Goal: Transaction & Acquisition: Purchase product/service

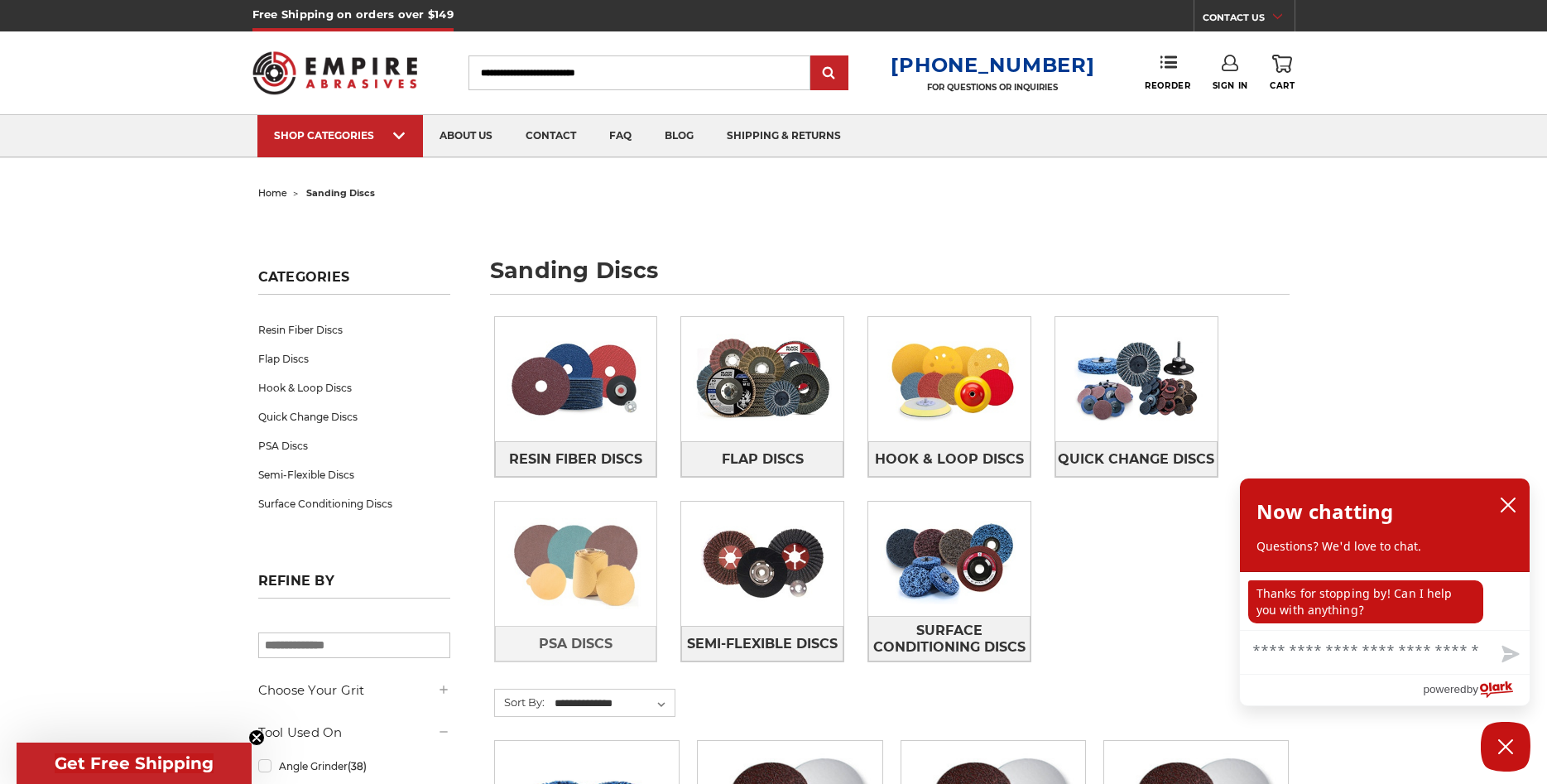
click at [591, 585] on img at bounding box center [576, 563] width 162 height 114
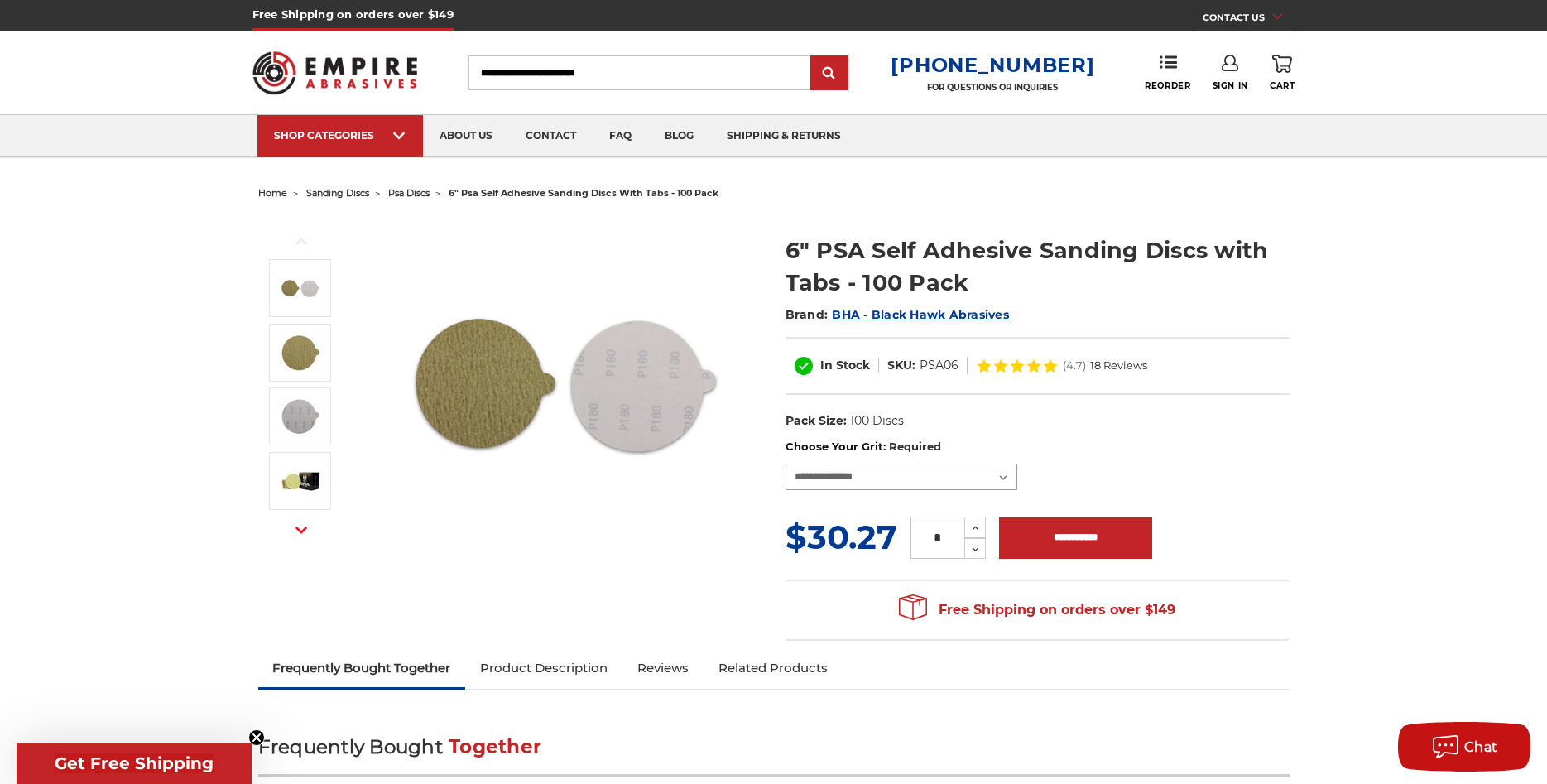
click at [785, 463] on select "**********" at bounding box center [901, 477] width 231 height 26
click at [1235, 438] on dl "UPC: Pack Size: 100 Discs Size: 6" Tool: Orbital Sander / DA Material: Aluminum…" at bounding box center [1037, 421] width 504 height 35
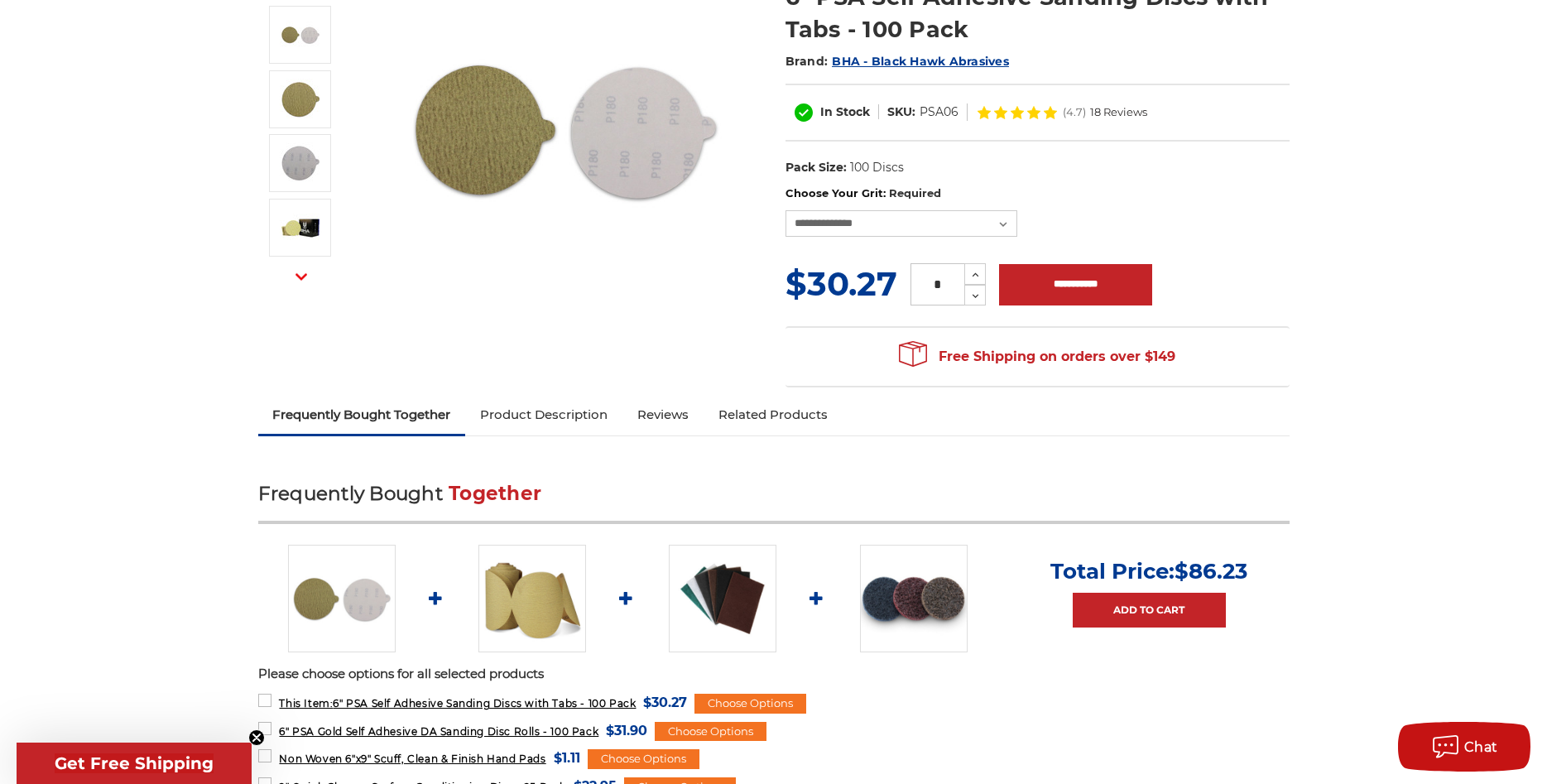
click at [578, 422] on link "Product Description" at bounding box center [543, 414] width 157 height 37
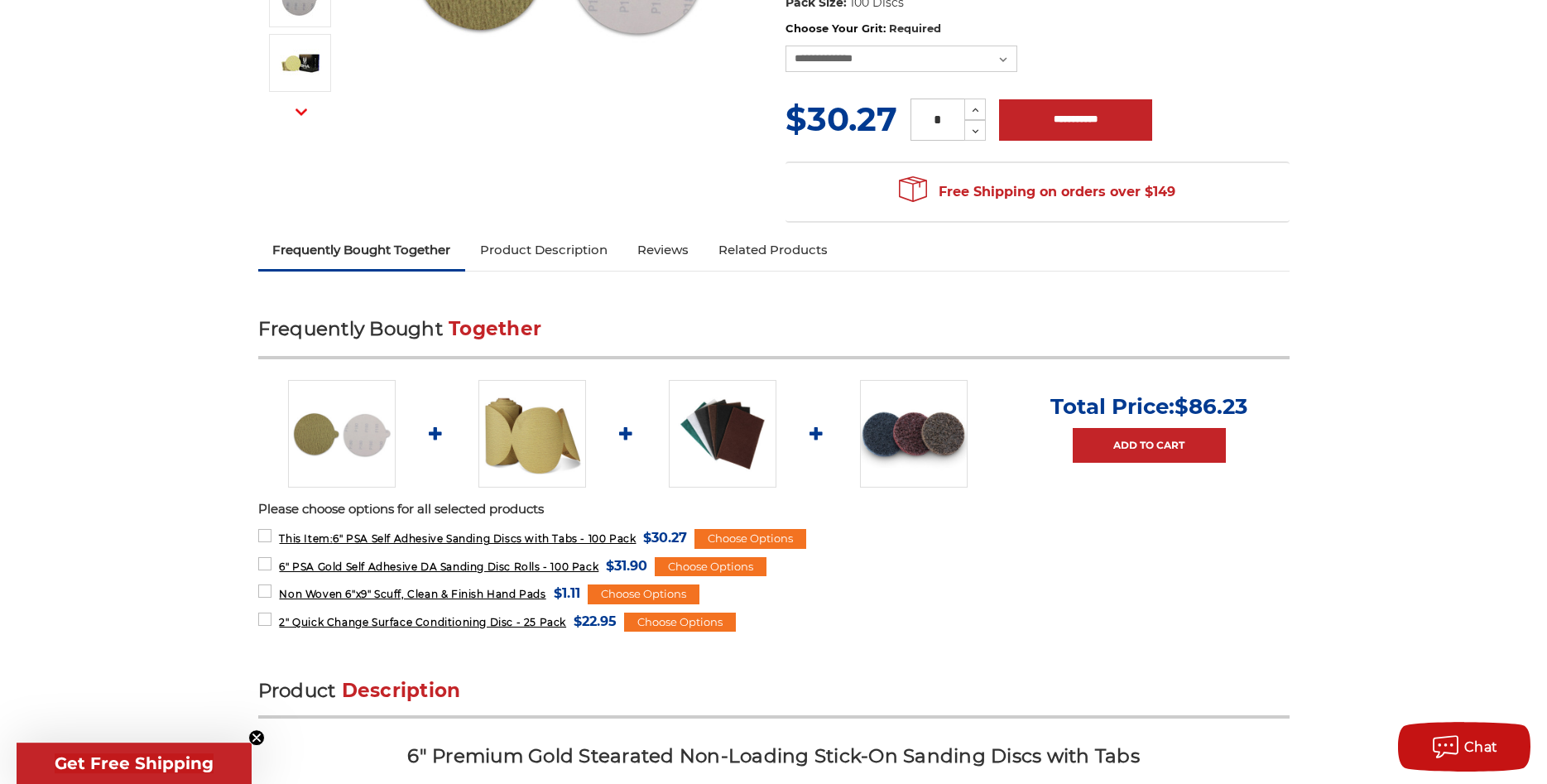
scroll to position [400, 0]
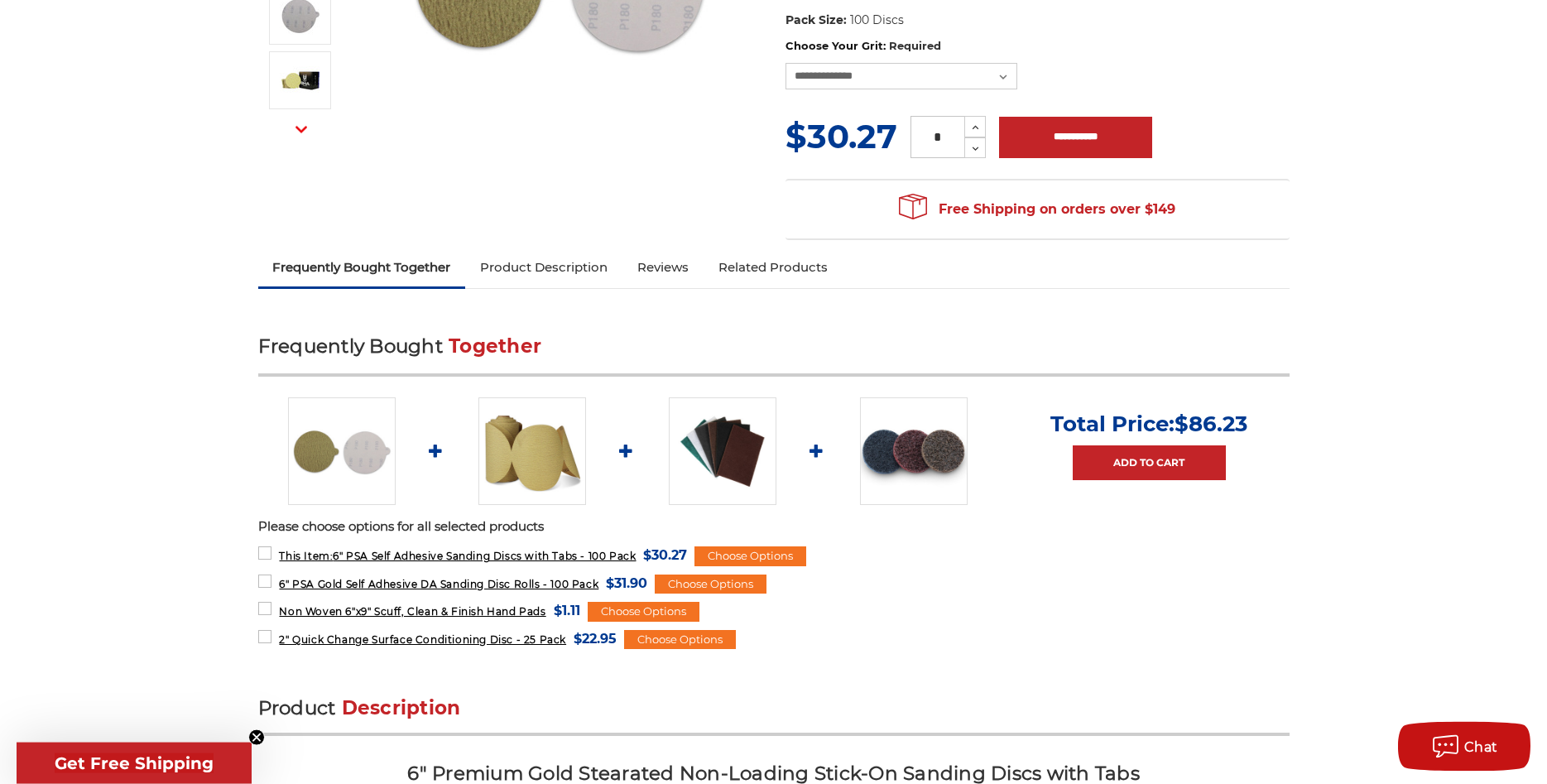
click at [695, 269] on link "Reviews" at bounding box center [663, 267] width 82 height 37
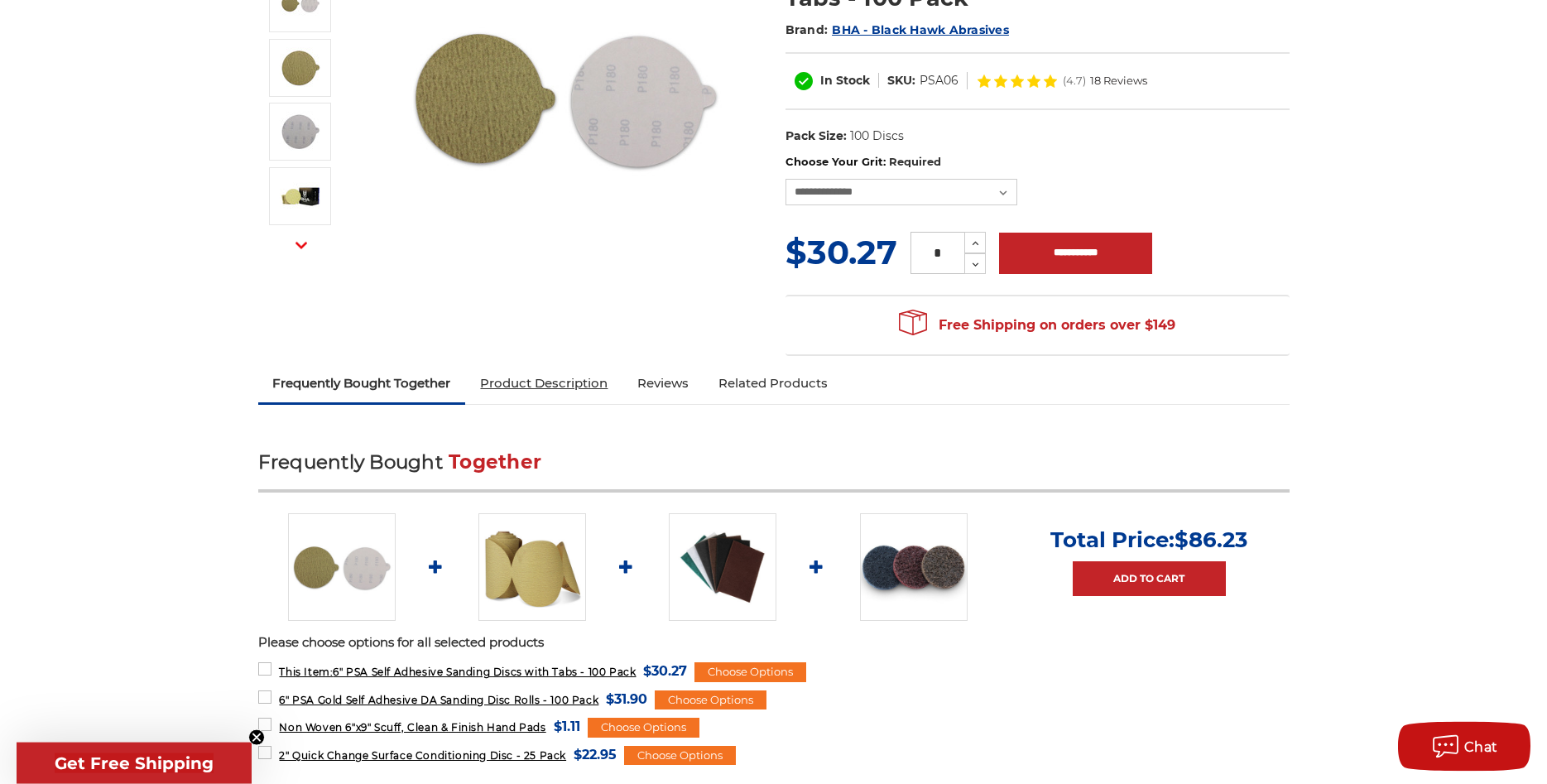
scroll to position [0, 0]
